Goal: Check status

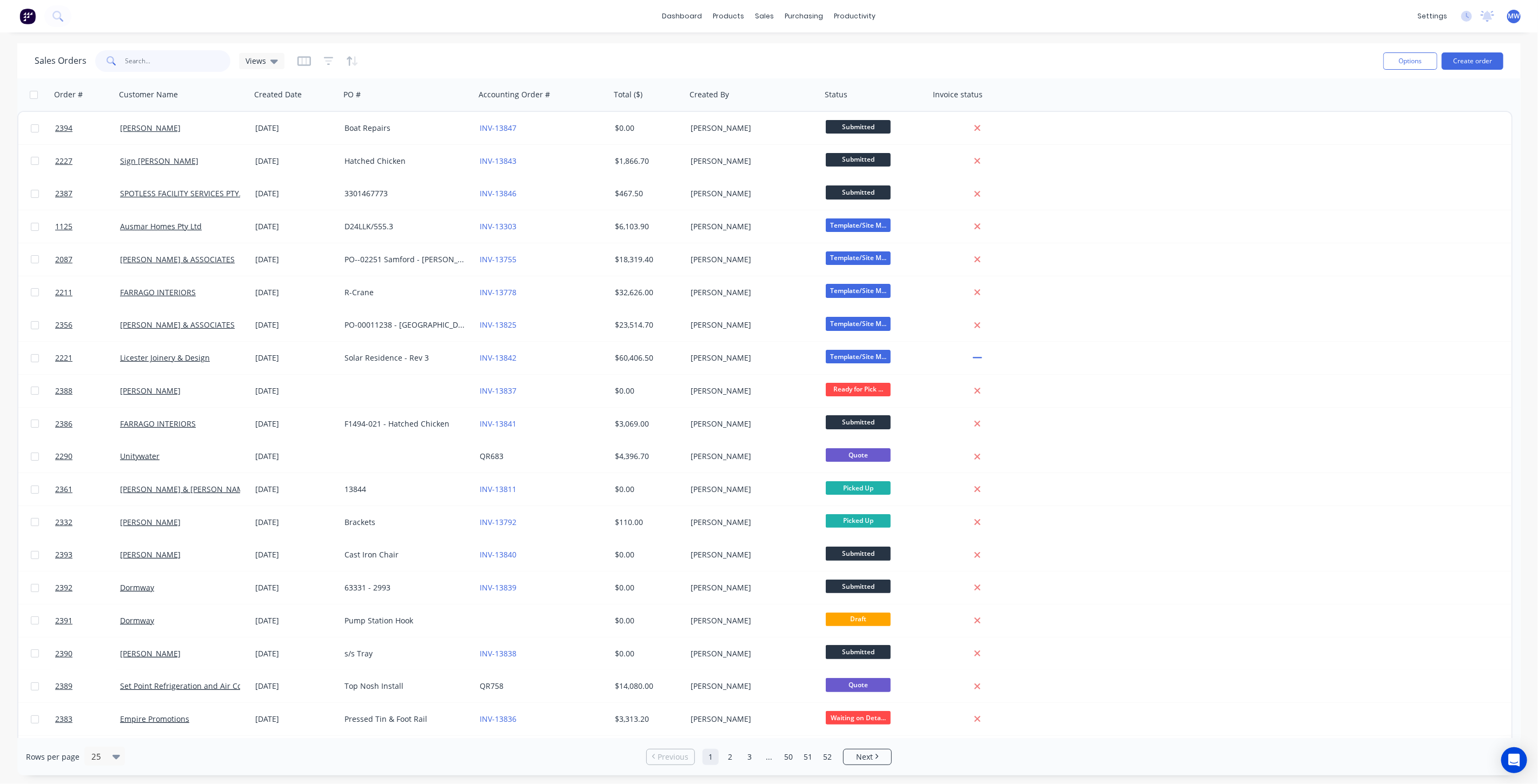
click at [138, 59] on input "text" at bounding box center [178, 61] width 105 height 22
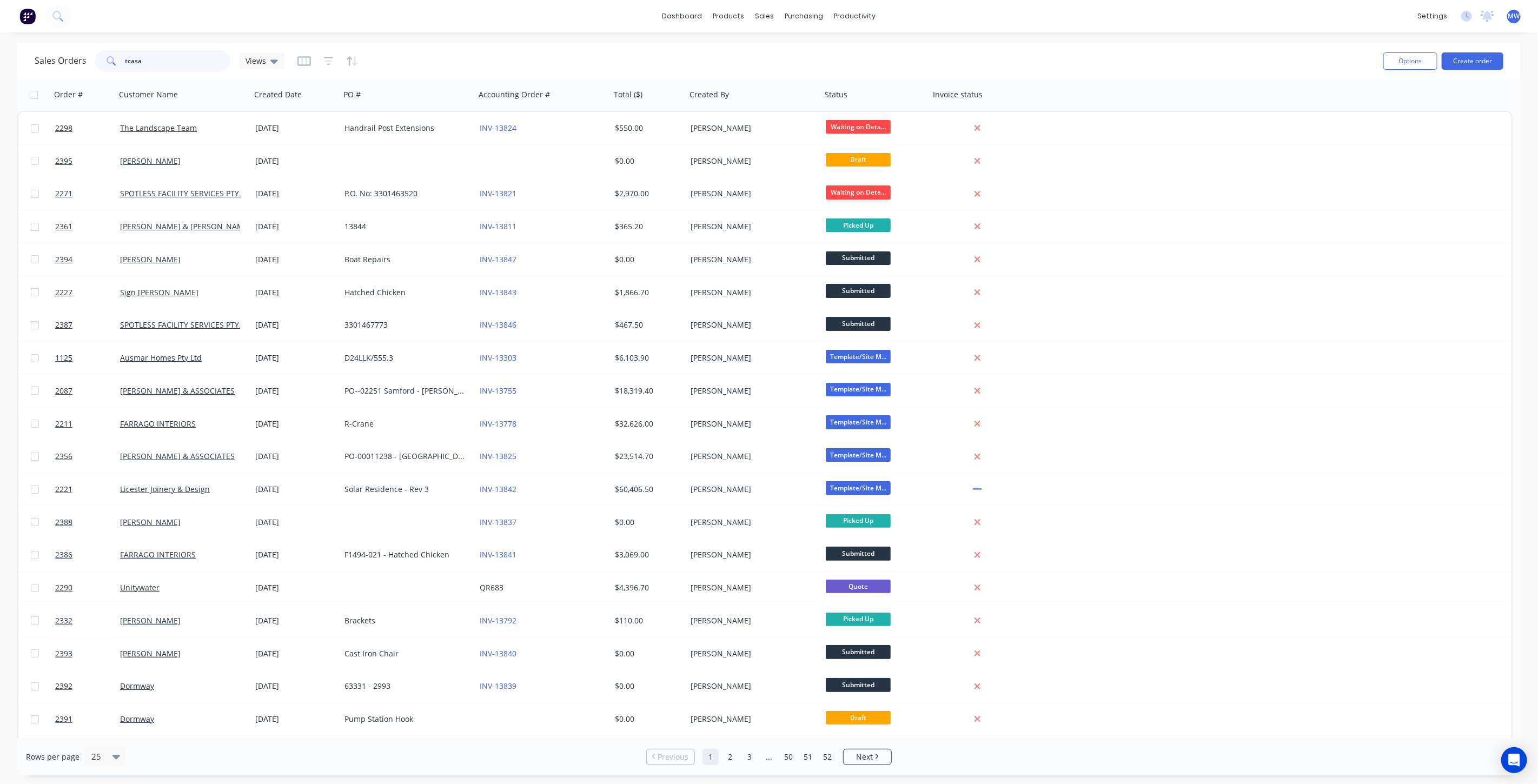
type input "tcasa"
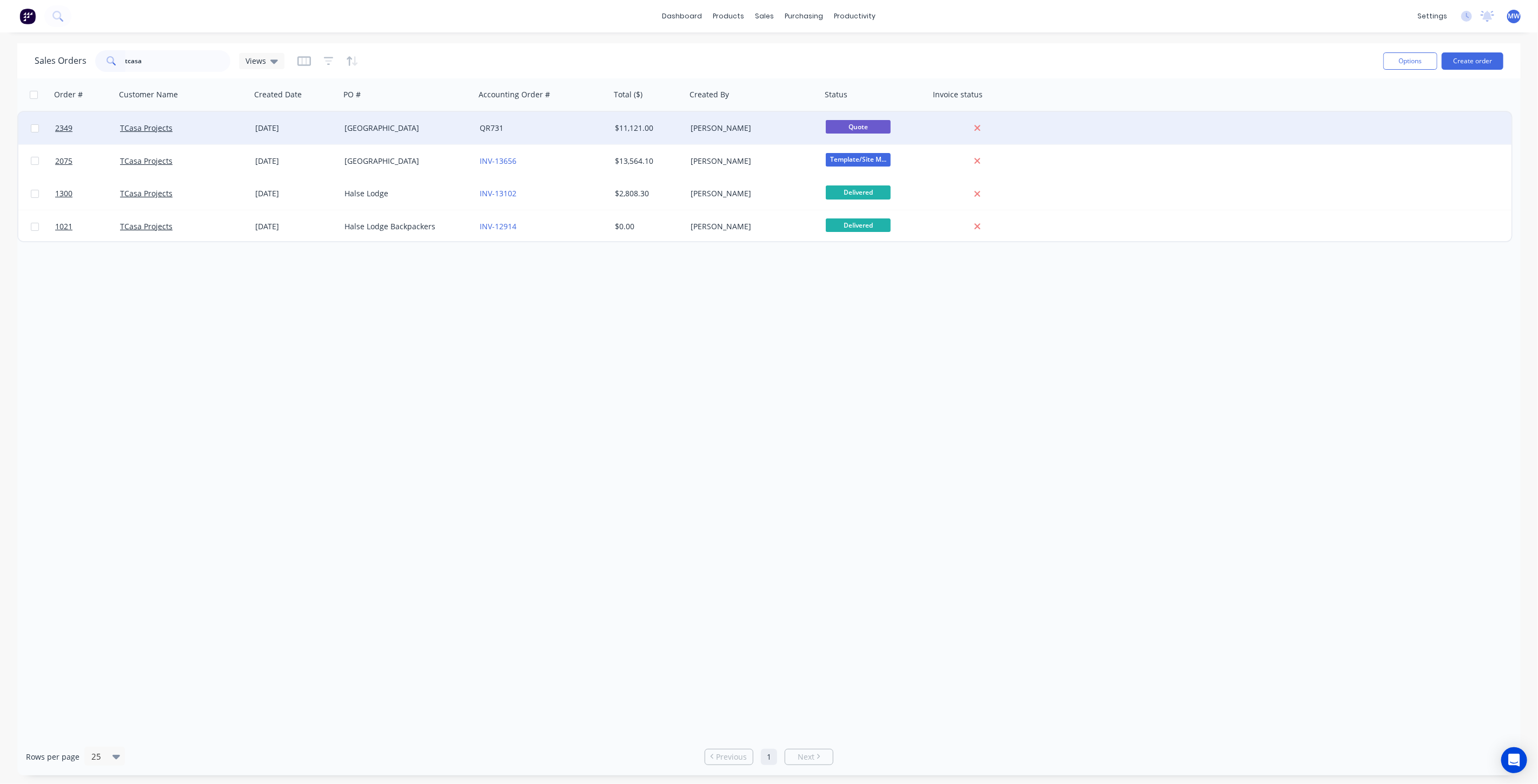
click at [390, 130] on div "Brisbane" at bounding box center [404, 128] width 120 height 10
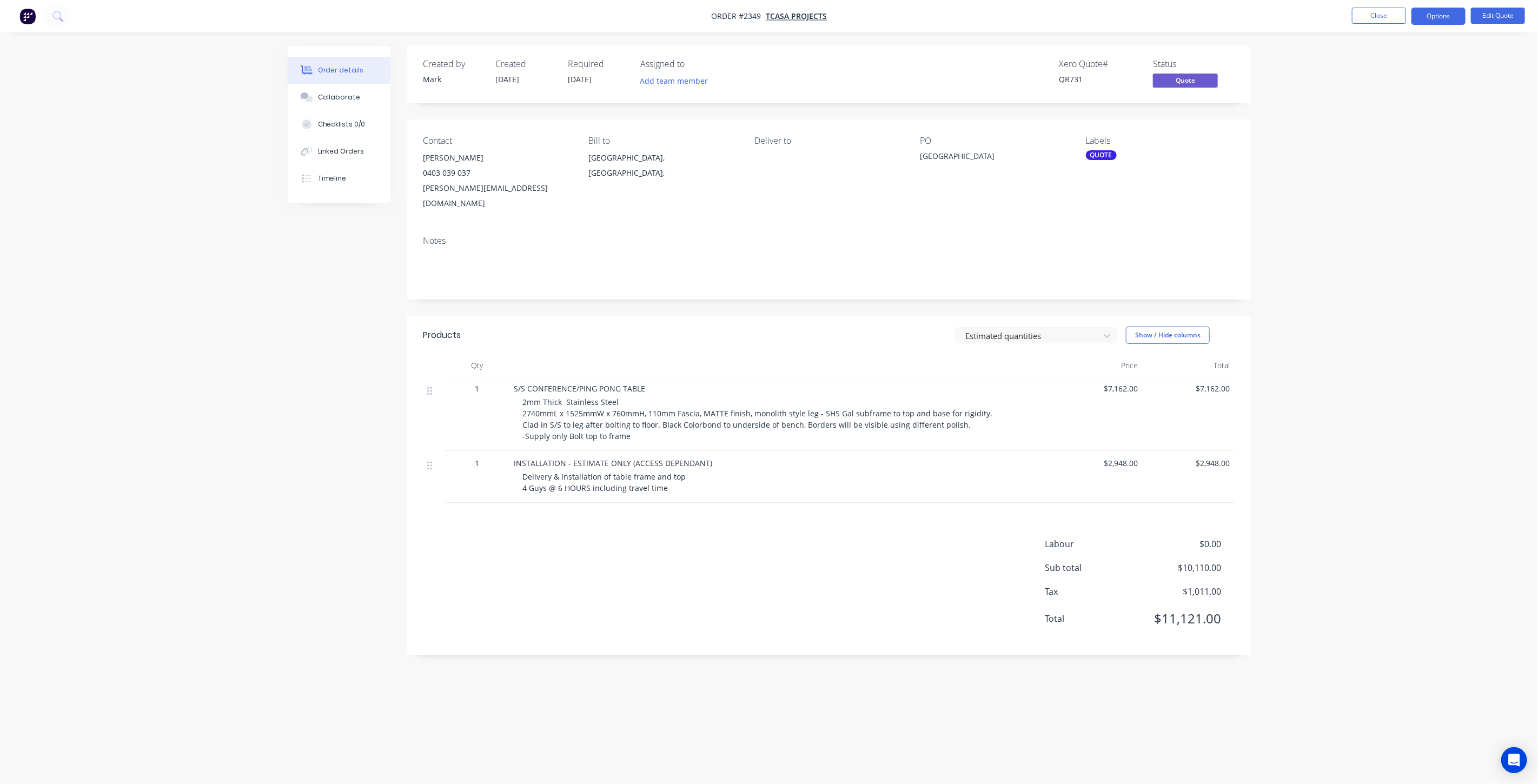
click at [290, 348] on div "Created by Mark Created 22/09/25 Required 22/09/25 Assigned to Add team member …" at bounding box center [769, 371] width 963 height 651
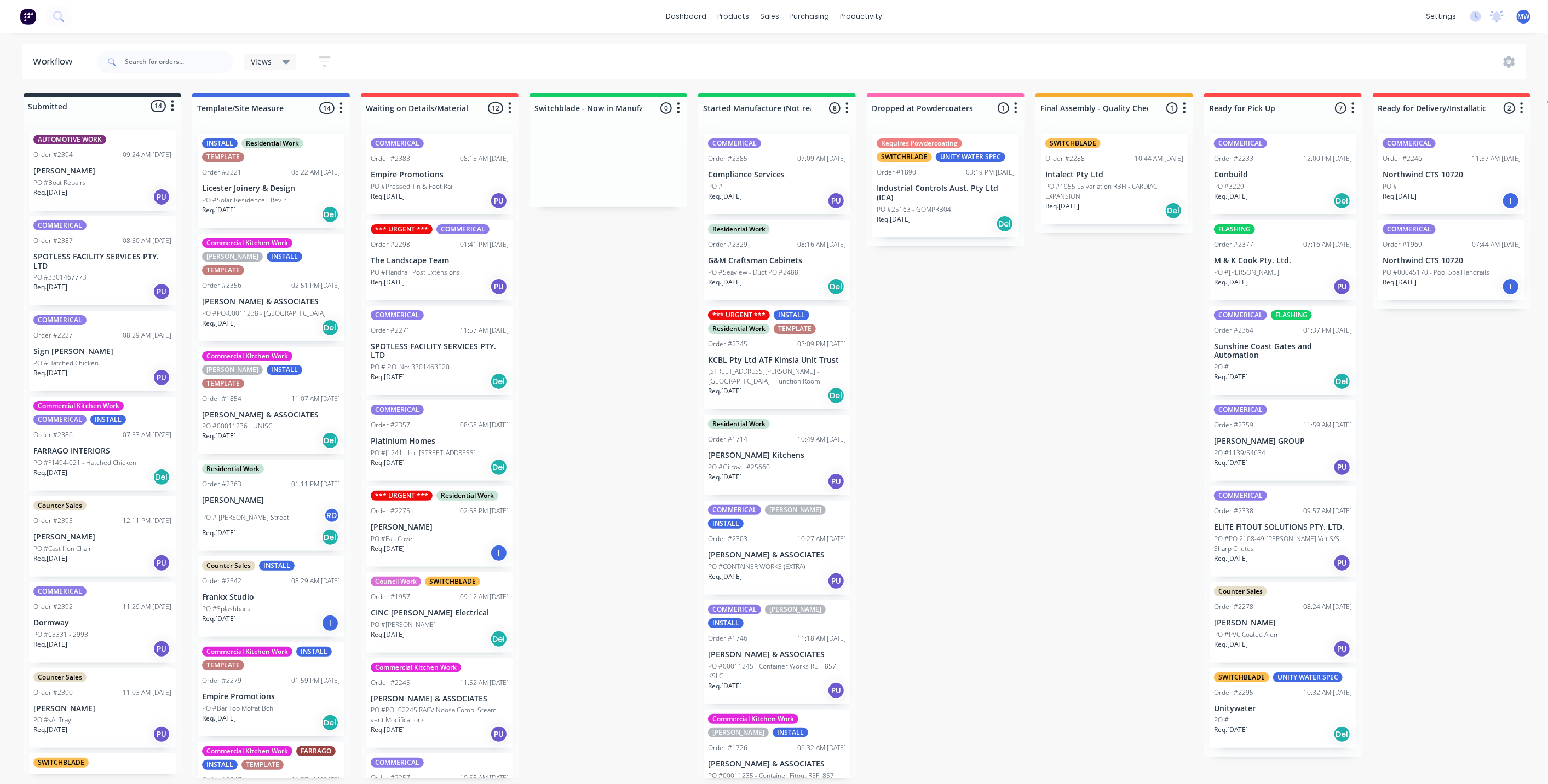
drag, startPoint x: 557, startPoint y: 315, endPoint x: 569, endPoint y: 295, distance: 23.3
click at [558, 315] on div "Submitted 14 Status colour #273444 hex #273444 Save Cancel Summaries Total orde…" at bounding box center [905, 436] width 1826 height 685
click at [563, 393] on div "Submitted 14 Status colour #273444 hex #273444 Save Cancel Summaries Total orde…" at bounding box center [905, 436] width 1826 height 685
click at [1022, 424] on div "Submitted 14 Status colour #273444 hex #273444 Save Cancel Summaries Total orde…" at bounding box center [905, 436] width 1826 height 685
